Goal: Information Seeking & Learning: Obtain resource

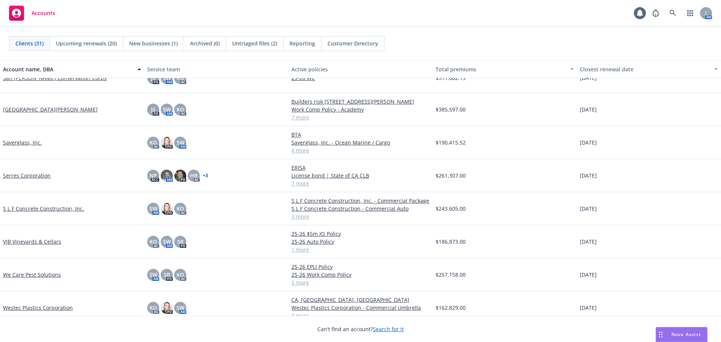
scroll to position [717, 0]
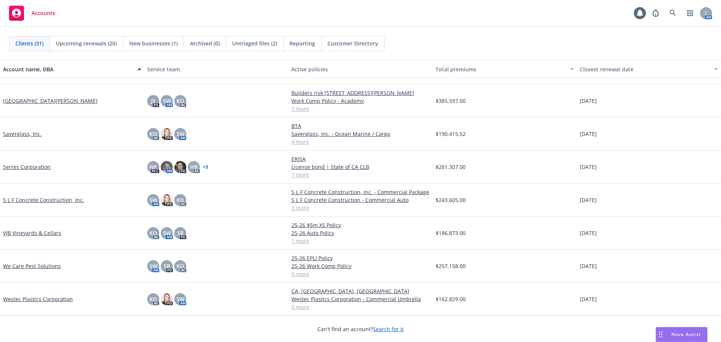
click at [37, 297] on link "Westec Plastics Corporation" at bounding box center [38, 299] width 70 height 8
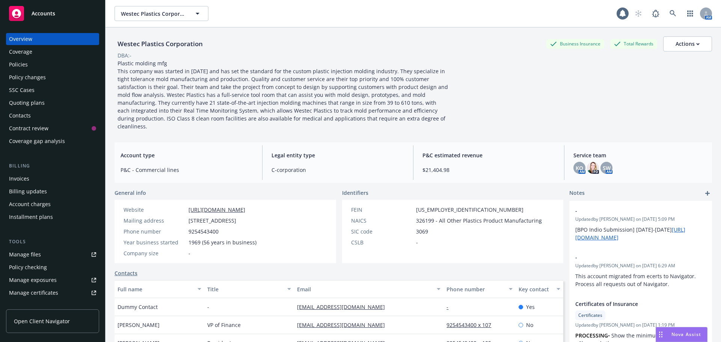
click at [30, 69] on div "Policies" at bounding box center [52, 65] width 87 height 12
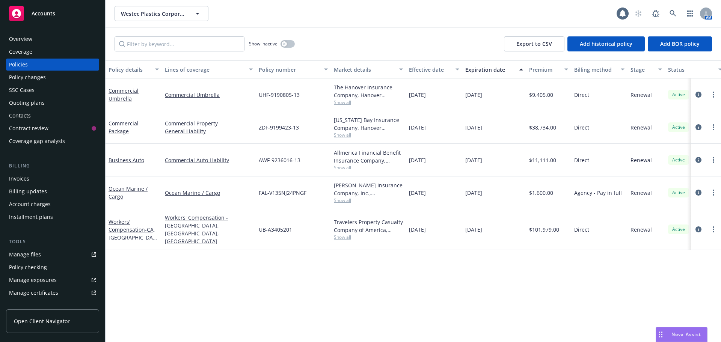
click at [38, 102] on div "Quoting plans" at bounding box center [27, 103] width 36 height 12
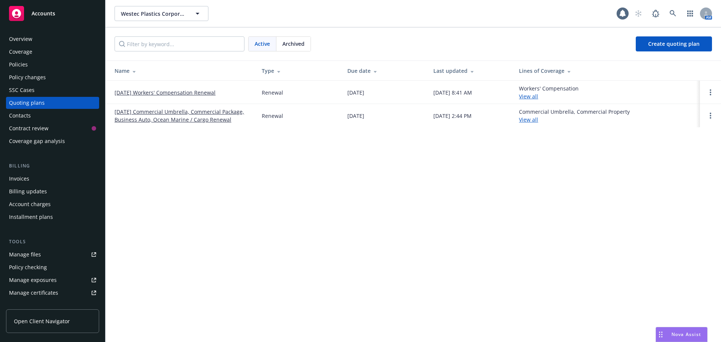
click at [143, 115] on link "09/30/25 Commercial Umbrella, Commercial Package, Business Auto, Ocean Marine /…" at bounding box center [181, 116] width 135 height 16
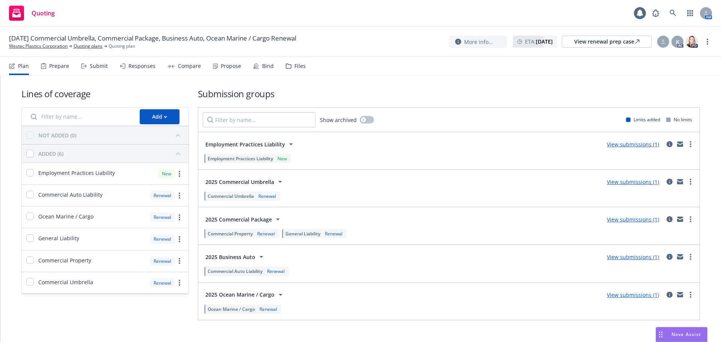
click at [297, 63] on div "Files" at bounding box center [299, 66] width 11 height 6
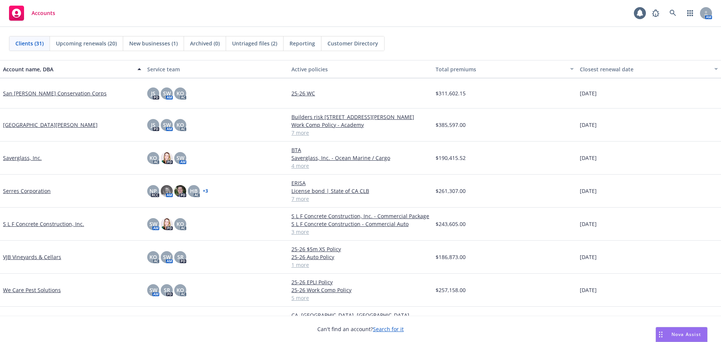
scroll to position [717, 0]
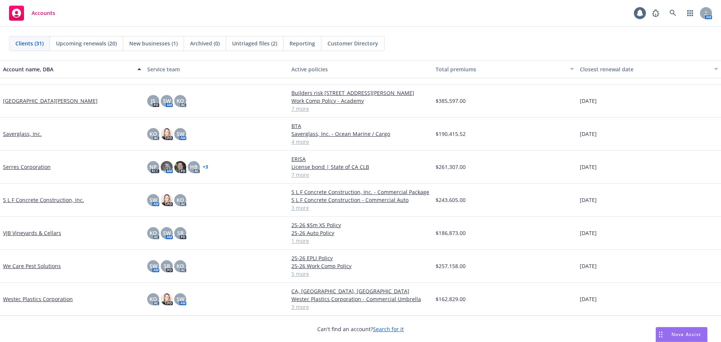
click at [35, 298] on link "Westec Plastics Corporation" at bounding box center [38, 299] width 70 height 8
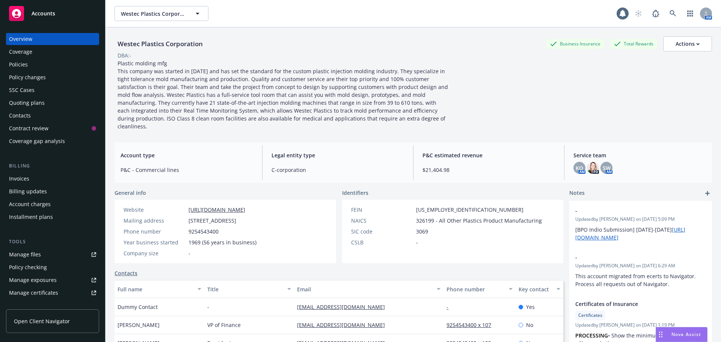
click at [12, 62] on div "Policies" at bounding box center [18, 65] width 19 height 12
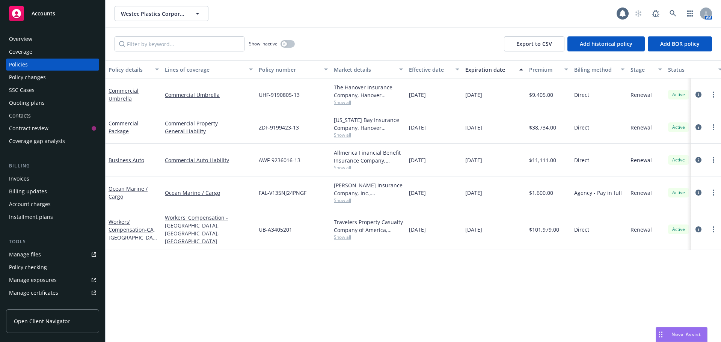
click at [29, 256] on div "Manage files" at bounding box center [25, 254] width 32 height 12
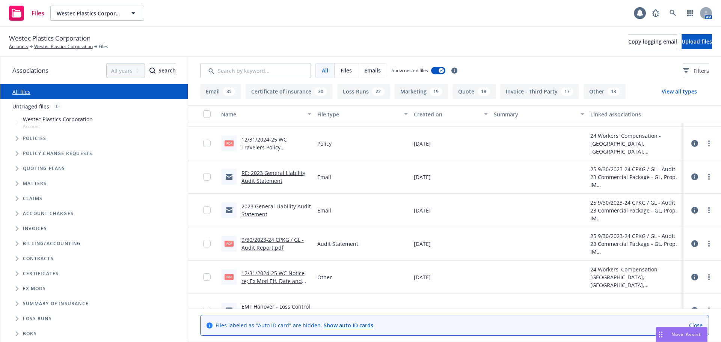
scroll to position [3115, 0]
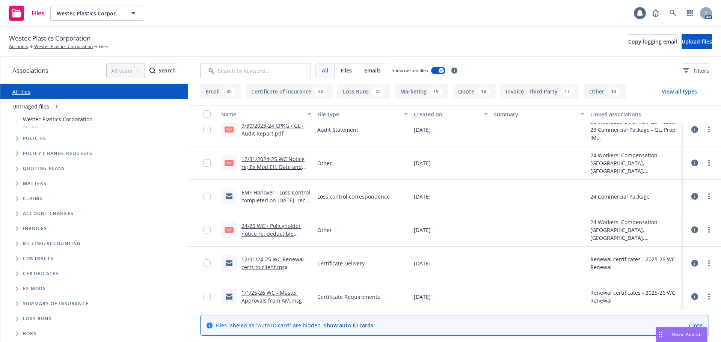
click at [268, 199] on link "EMF Hanover - Loss Control completed on [DATE], recs attached.msg" at bounding box center [275, 200] width 69 height 23
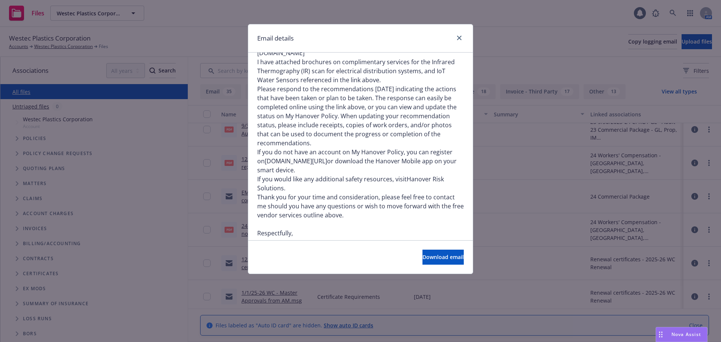
scroll to position [0, 0]
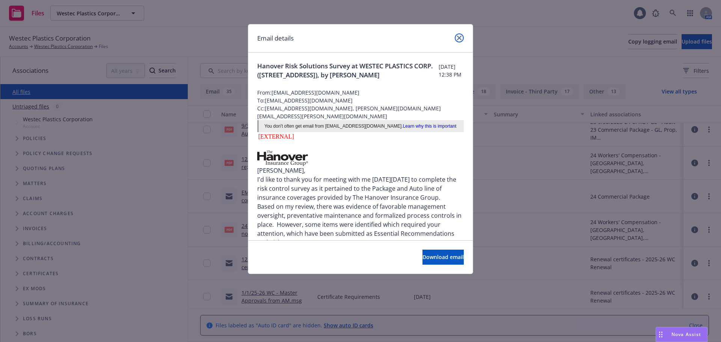
click at [457, 38] on icon "close" at bounding box center [459, 38] width 5 height 5
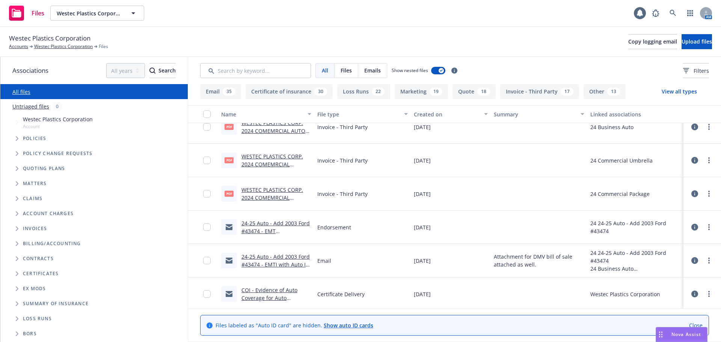
scroll to position [5105, 0]
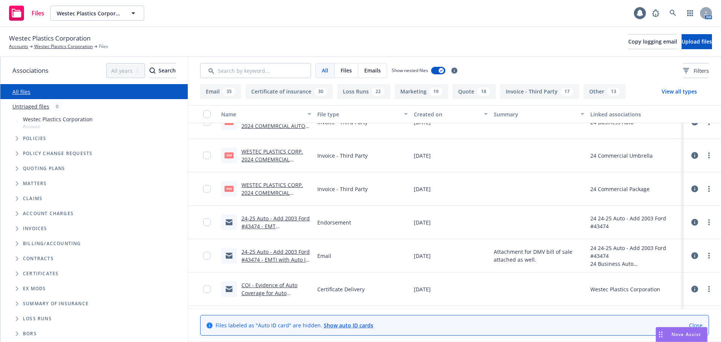
click at [272, 226] on link "24-25 Auto - Add 2003 Ford #43474 - EMT [GEOGRAPHIC_DATA] with request.msg" at bounding box center [275, 230] width 68 height 31
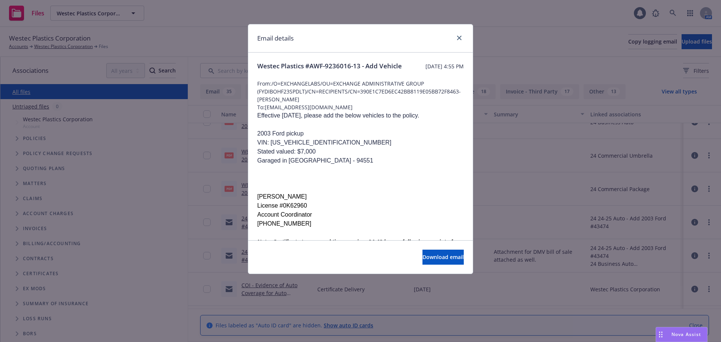
scroll to position [117, 0]
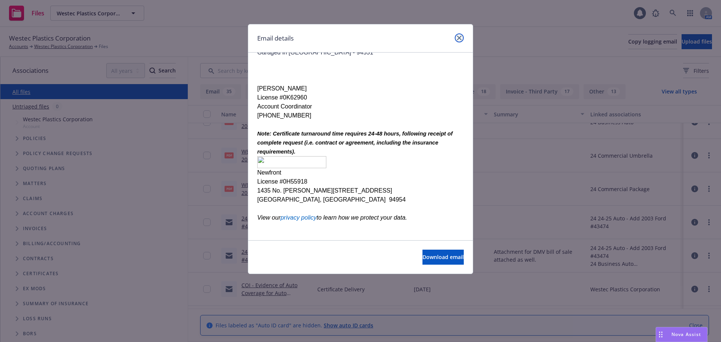
click at [460, 37] on icon "close" at bounding box center [459, 38] width 5 height 5
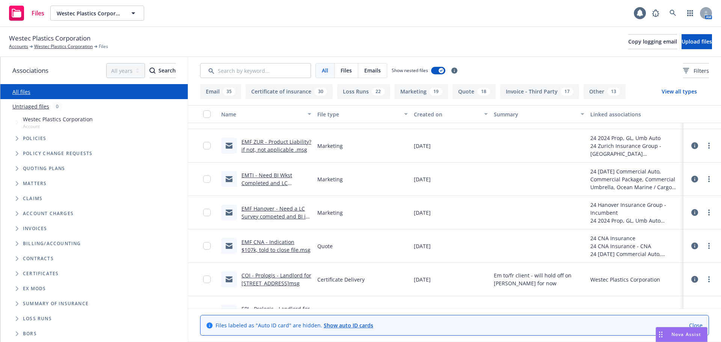
scroll to position [6381, 0]
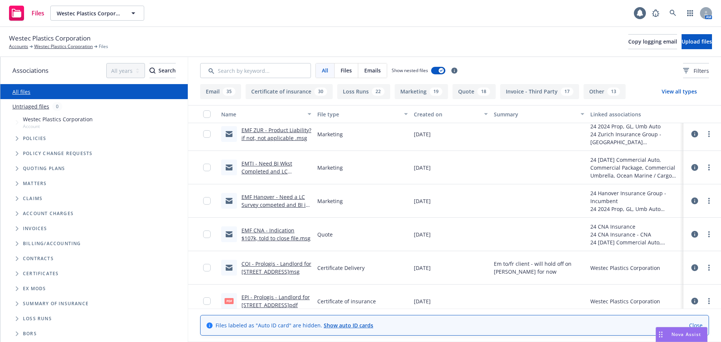
click at [265, 195] on link "EMF Hanover - Need a LC Survey competed and BI is low.msg" at bounding box center [274, 204] width 67 height 23
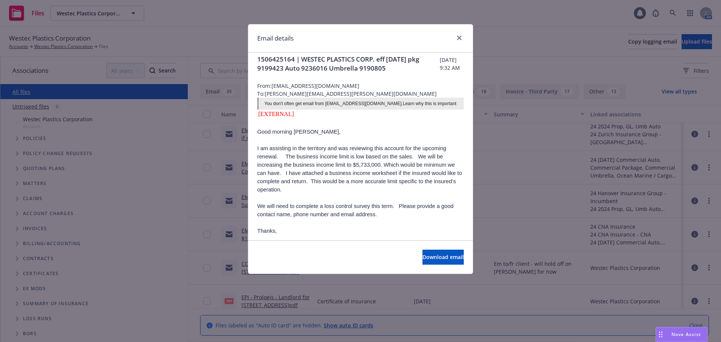
scroll to position [0, 0]
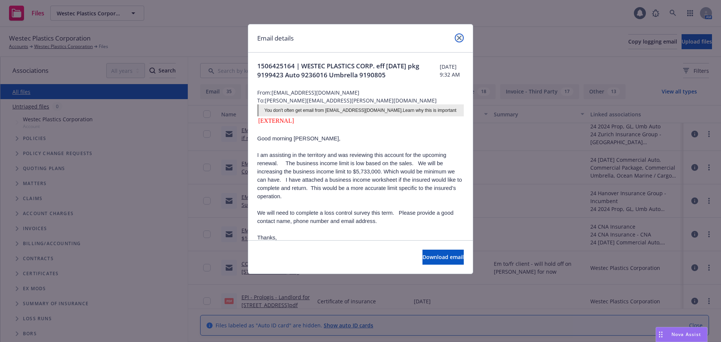
click at [461, 41] on link "close" at bounding box center [459, 37] width 9 height 9
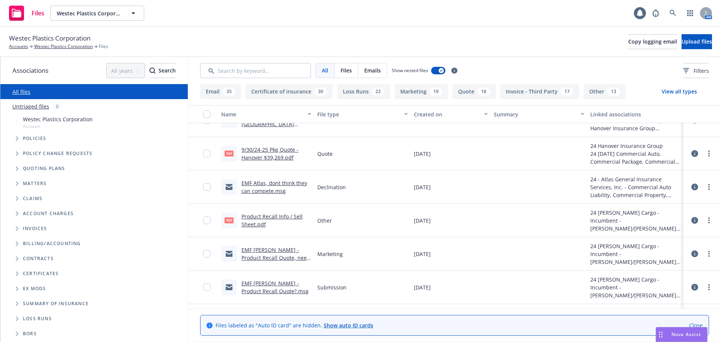
scroll to position [5968, 0]
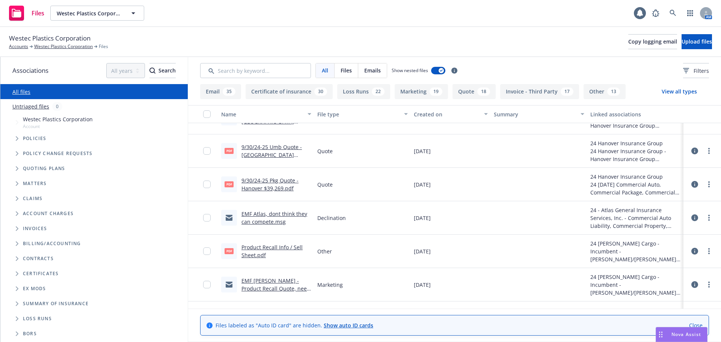
click at [279, 152] on link "9/30/24-25 Umb Quote - [GEOGRAPHIC_DATA] $10,048.pdf" at bounding box center [271, 154] width 60 height 23
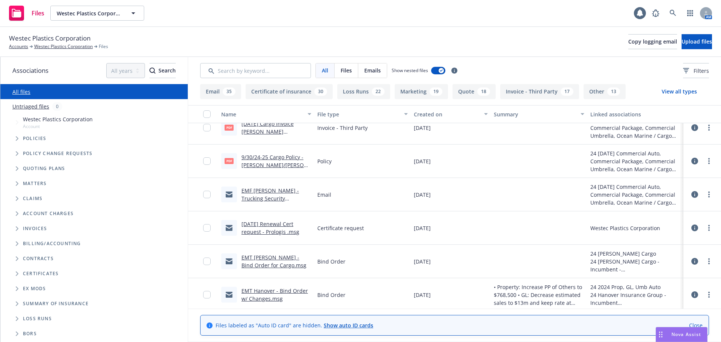
scroll to position [5518, 0]
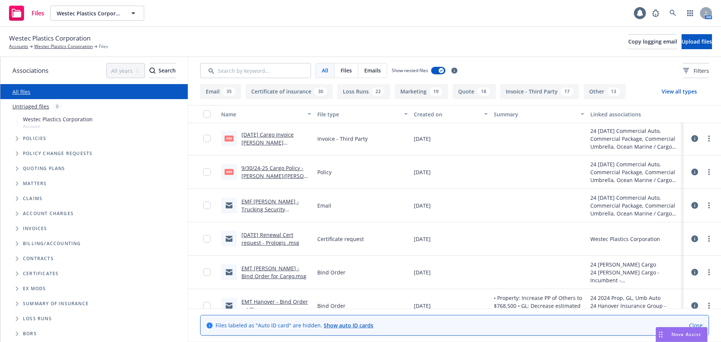
click at [272, 203] on link "EMF [PERSON_NAME] - Trucking Security Attachment Best Practices.msg" at bounding box center [269, 213] width 57 height 31
